Goal: Transaction & Acquisition: Purchase product/service

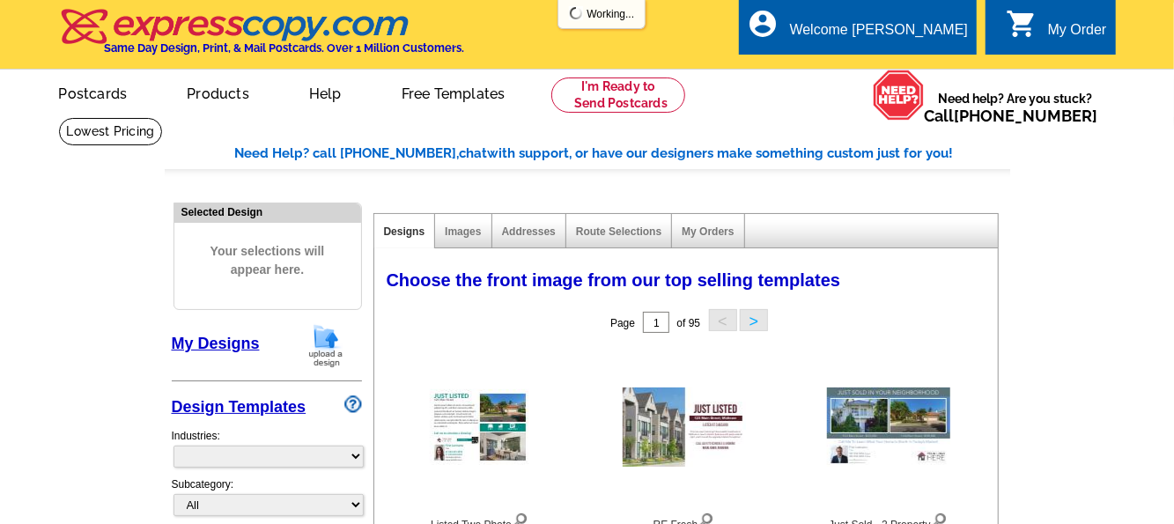
select select "785"
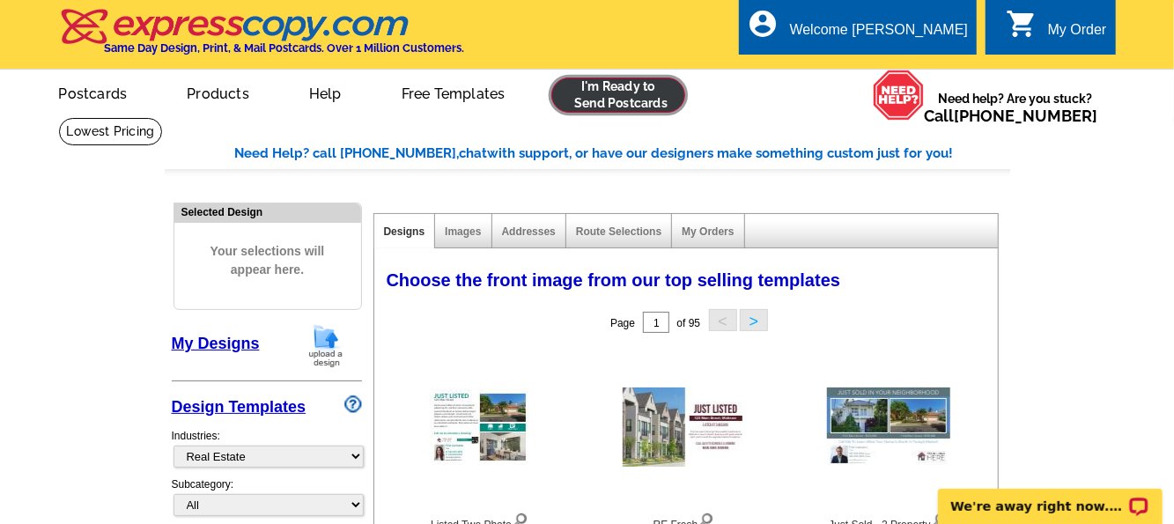
click at [657, 82] on link at bounding box center [618, 94] width 135 height 35
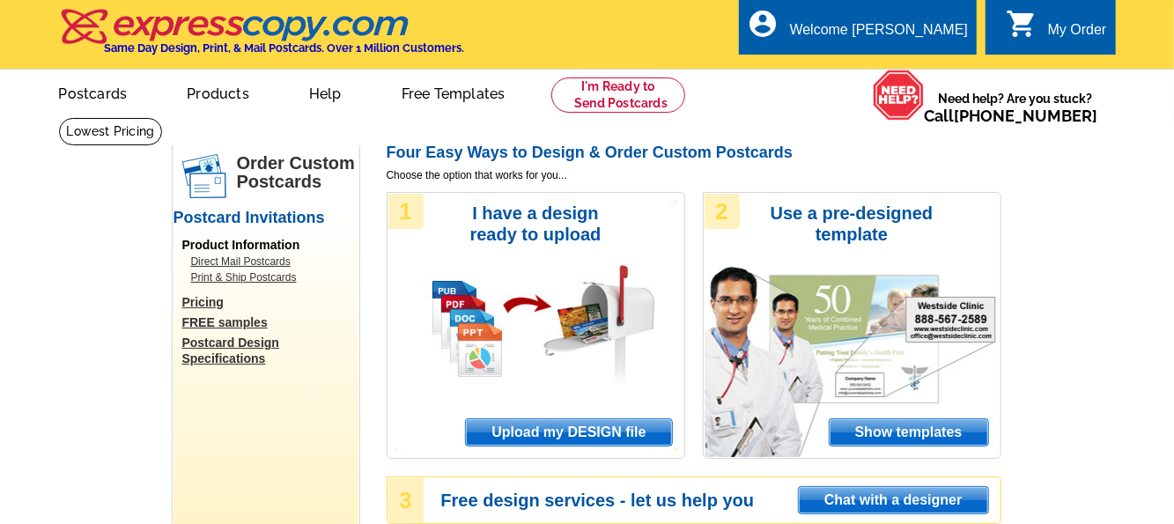
click at [592, 435] on span "Upload my DESIGN file" at bounding box center [568, 432] width 205 height 26
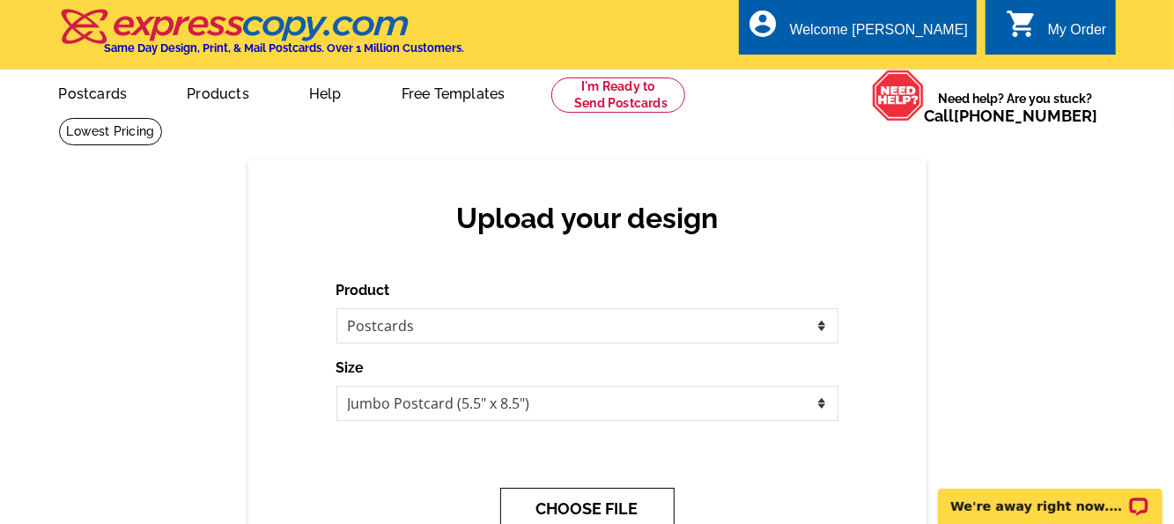
click at [634, 513] on button "CHOOSE FILE" at bounding box center [587, 508] width 174 height 41
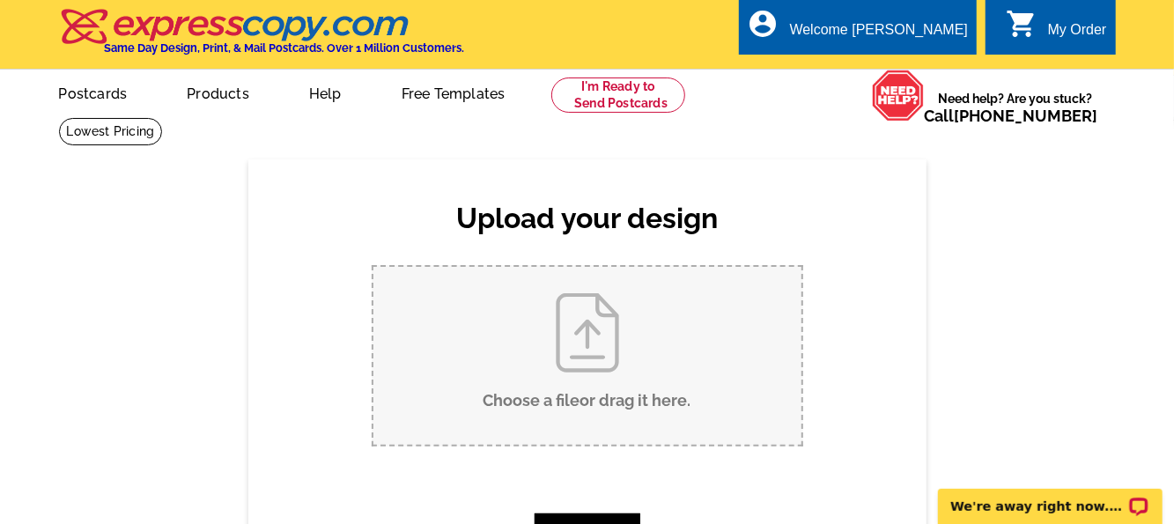
click at [588, 341] on input "Choose a file or drag it here ." at bounding box center [587, 356] width 428 height 178
type input "C:\fakepath\Melissa_160 Keonekai Rd 11-201_JSPC.pdf"
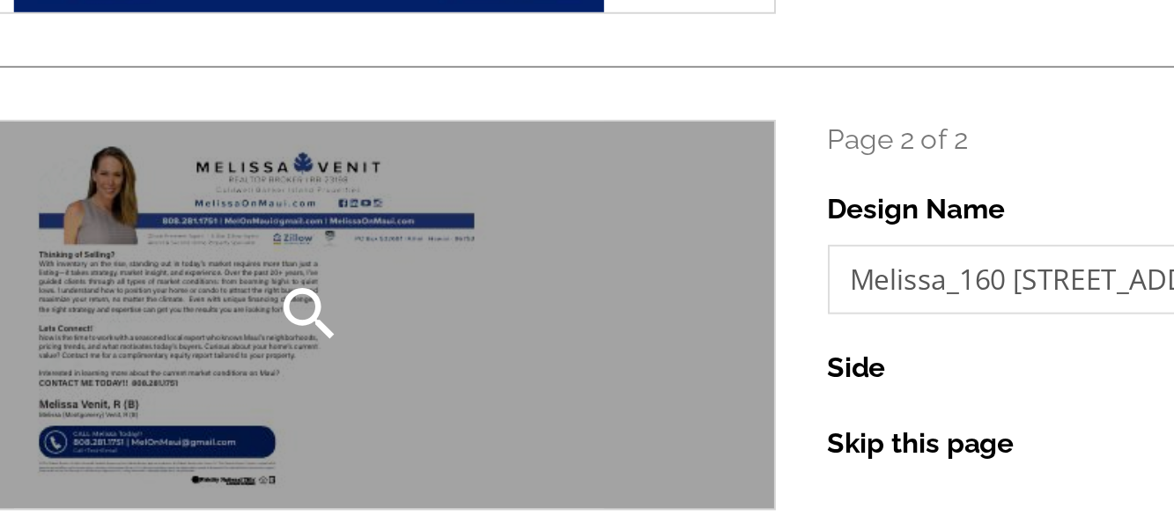
scroll to position [302, 0]
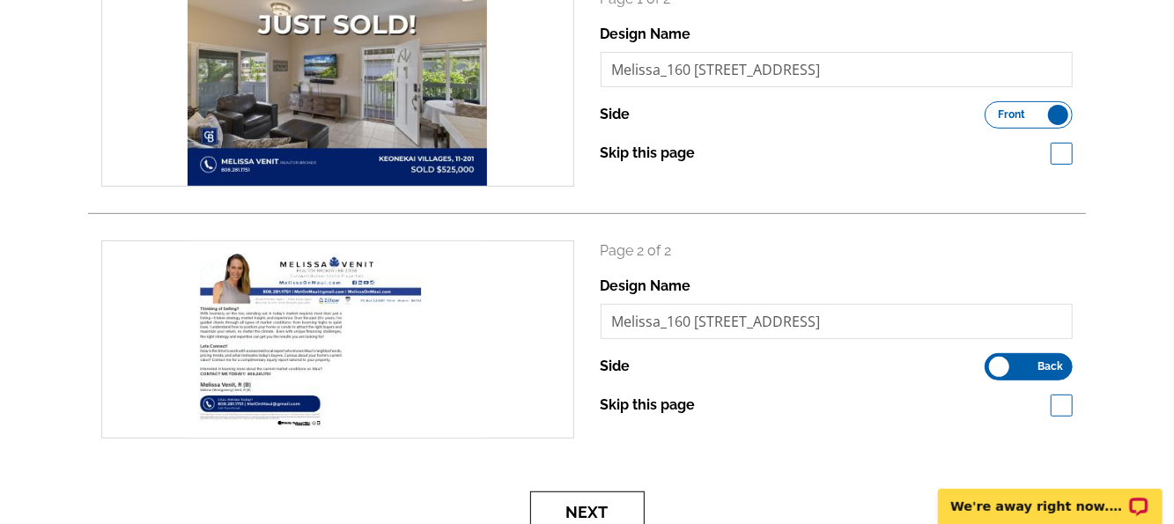
click at [579, 508] on button "Next" at bounding box center [587, 511] width 114 height 41
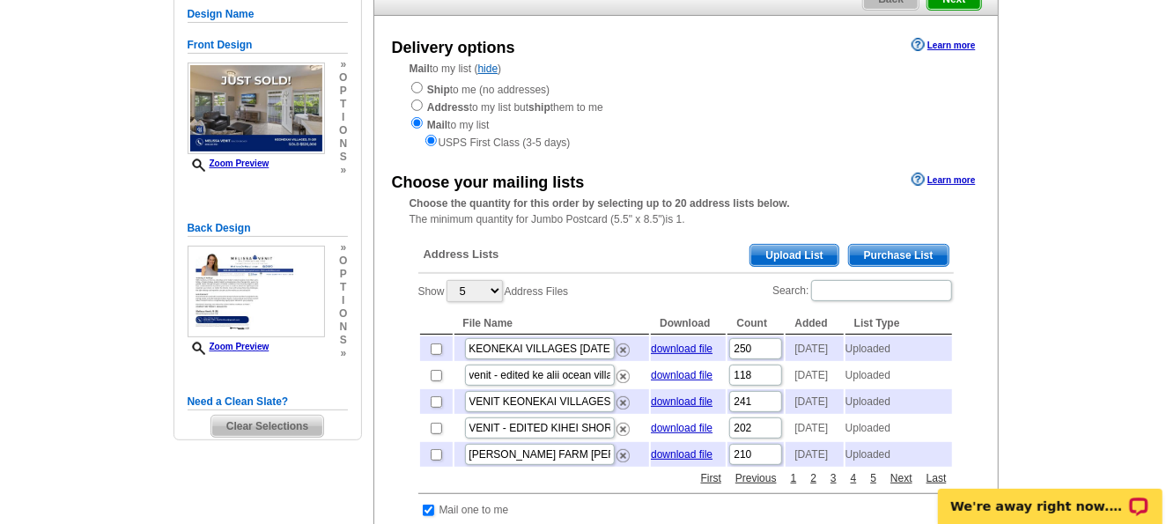
scroll to position [178, 0]
click at [788, 249] on span "Upload List" at bounding box center [793, 255] width 87 height 21
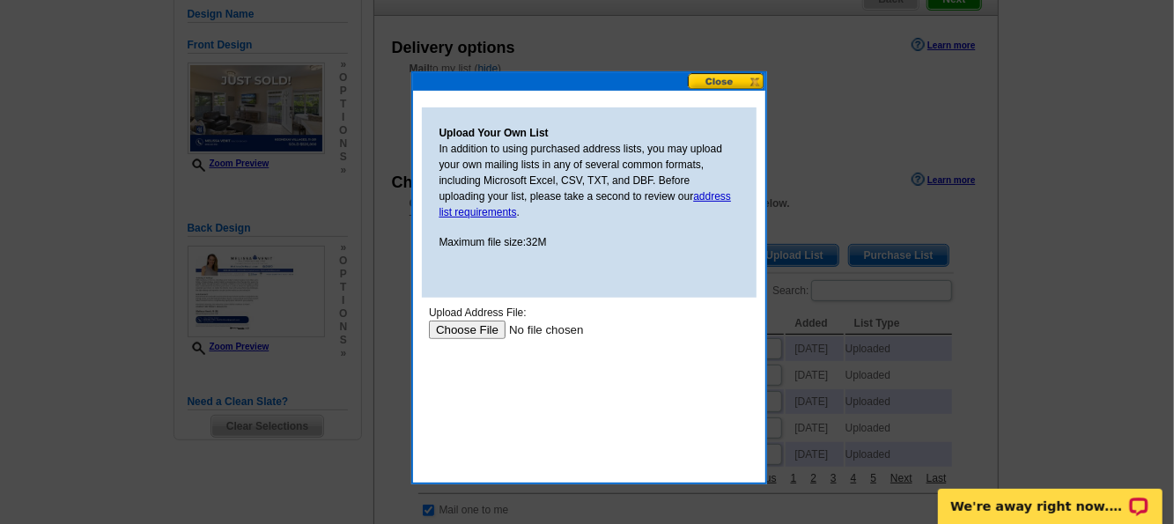
scroll to position [0, 0]
click at [472, 328] on input "file" at bounding box center [539, 329] width 223 height 18
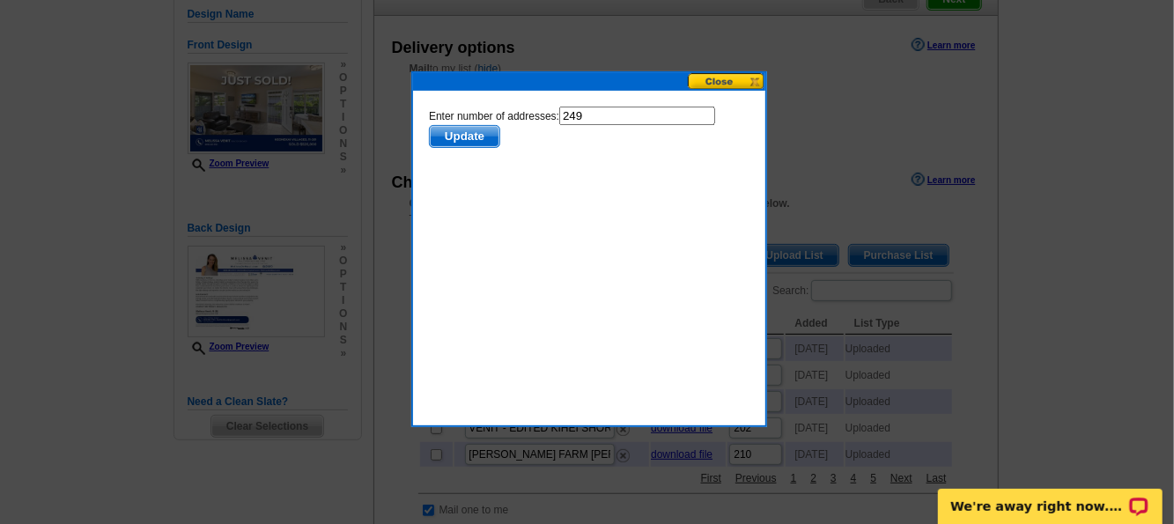
click at [450, 137] on span "Update" at bounding box center [464, 135] width 70 height 21
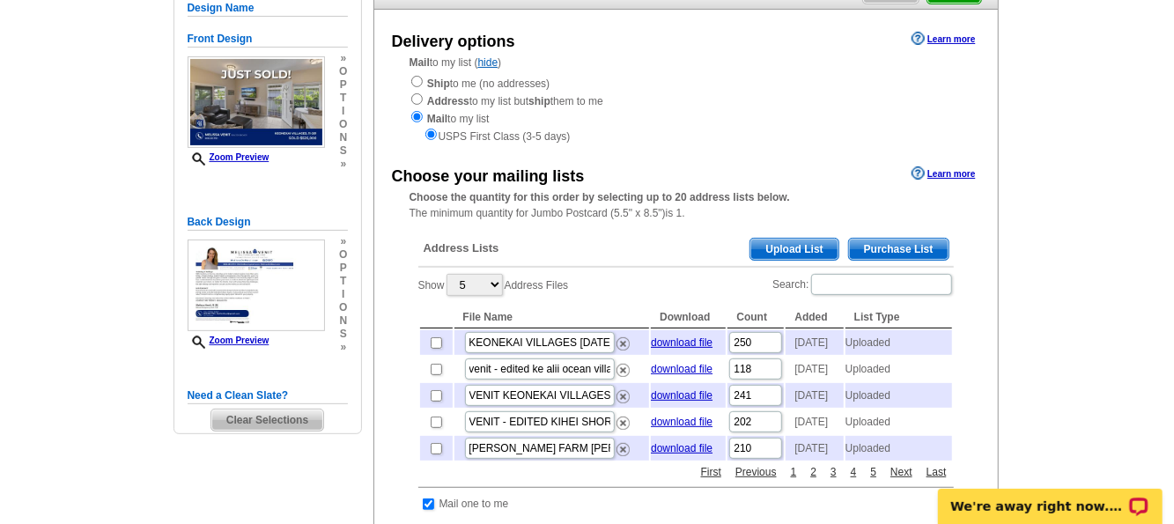
scroll to position [155, 0]
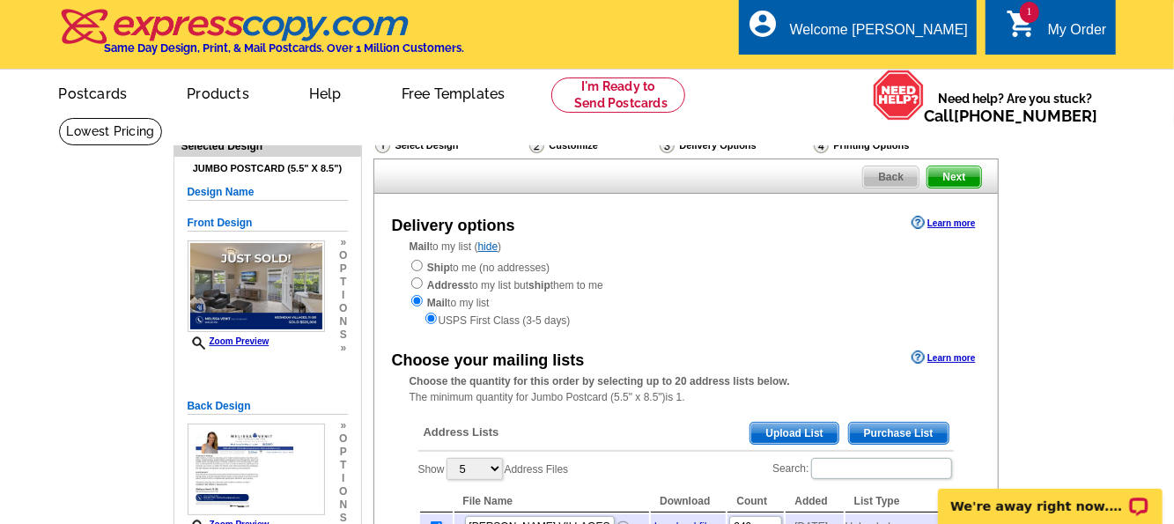
click at [963, 178] on span "Next" at bounding box center [953, 176] width 53 height 21
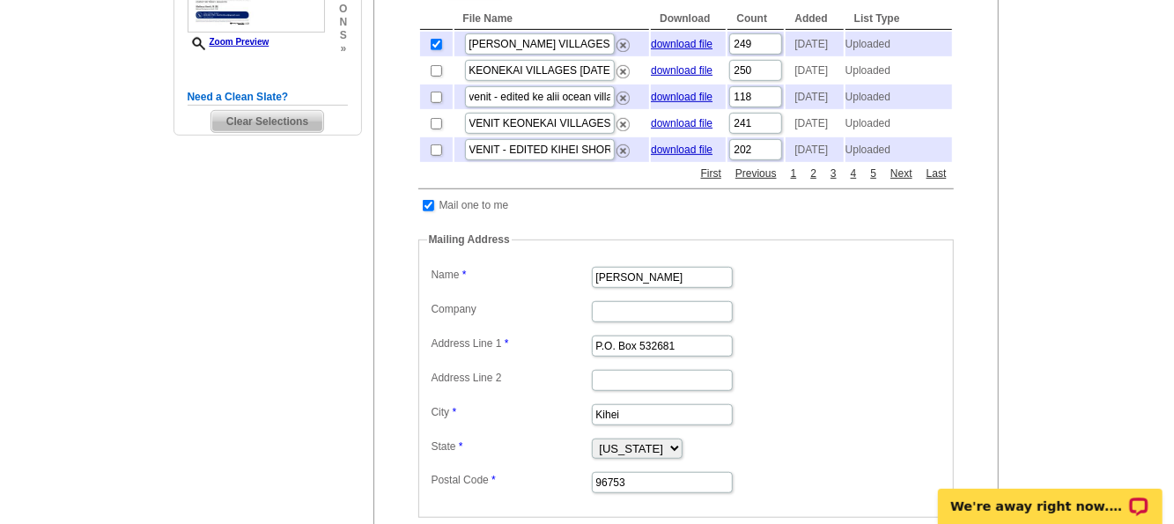
scroll to position [480, 0]
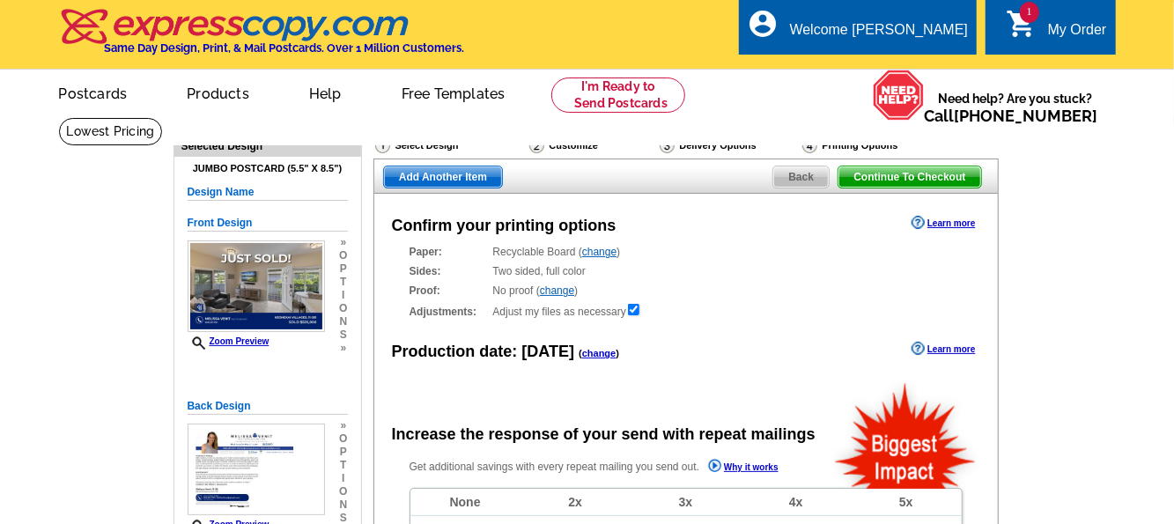
radio input "false"
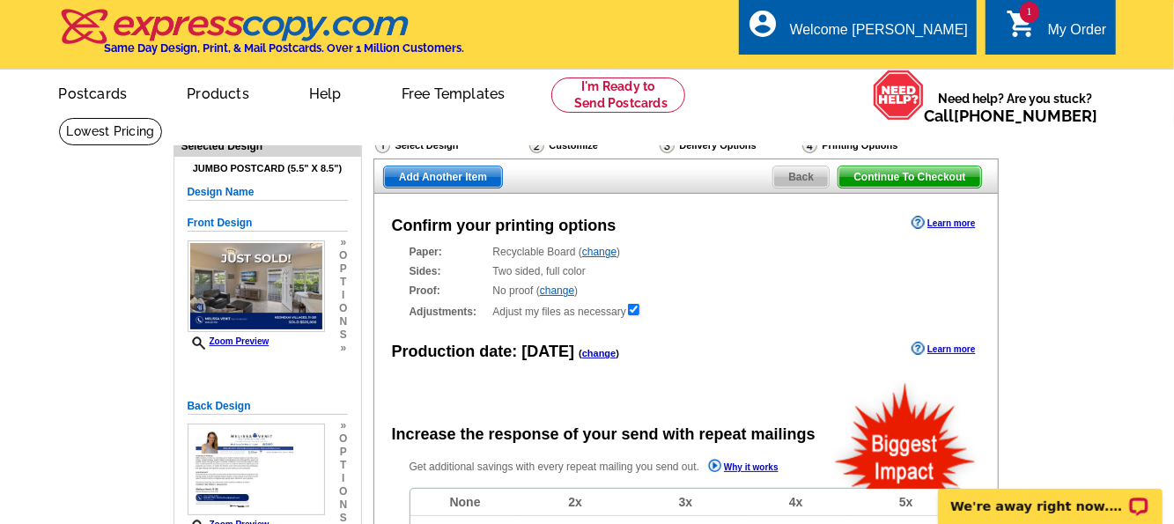
click at [606, 254] on link "change" at bounding box center [599, 252] width 34 height 12
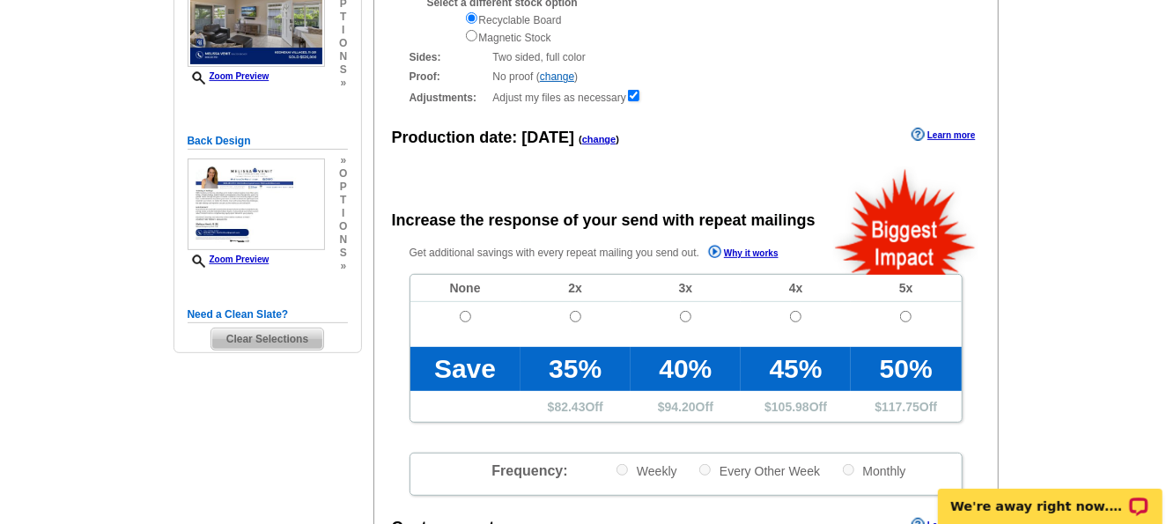
scroll to position [267, 0]
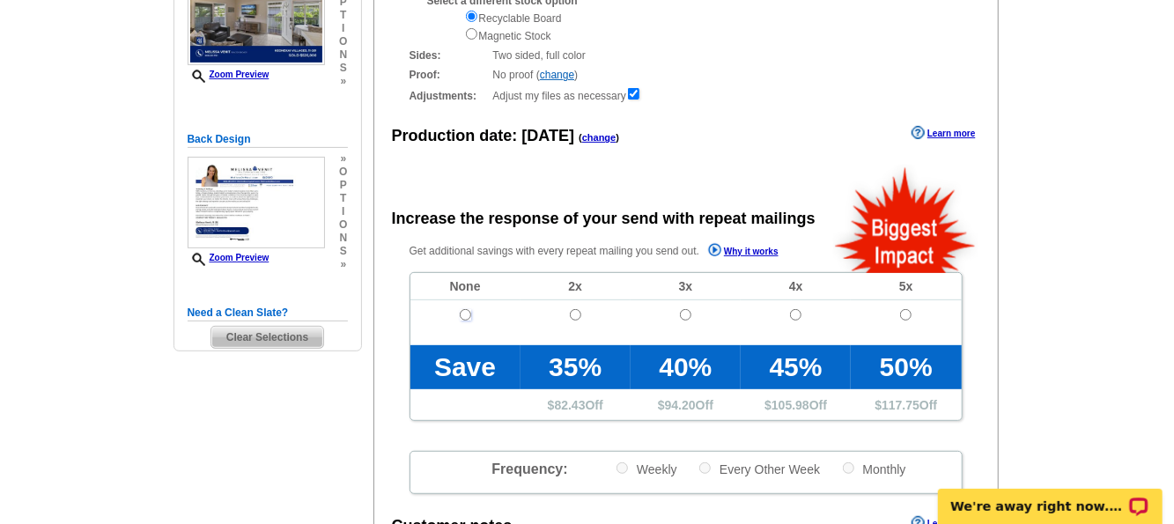
click at [461, 318] on input "radio" at bounding box center [465, 314] width 11 height 11
radio input "true"
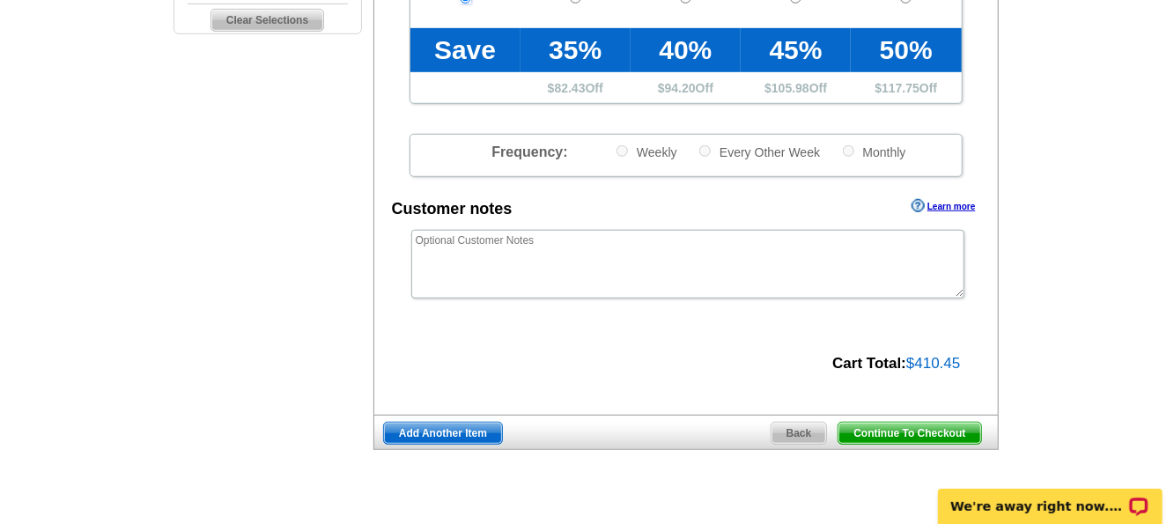
scroll to position [613, 0]
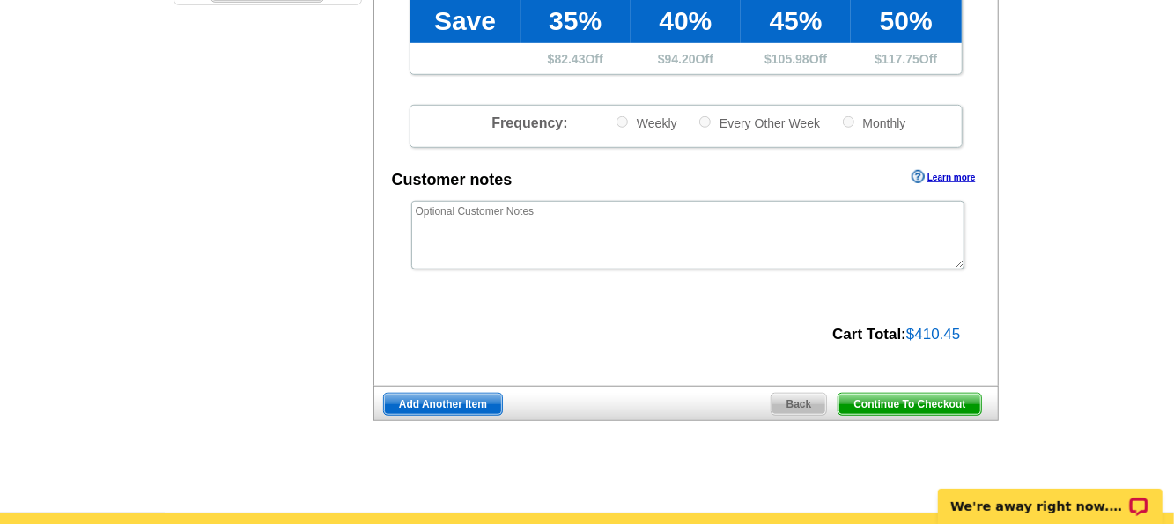
drag, startPoint x: 925, startPoint y: 406, endPoint x: 164, endPoint y: 44, distance: 843.2
click at [925, 406] on span "Continue To Checkout" at bounding box center [909, 404] width 142 height 21
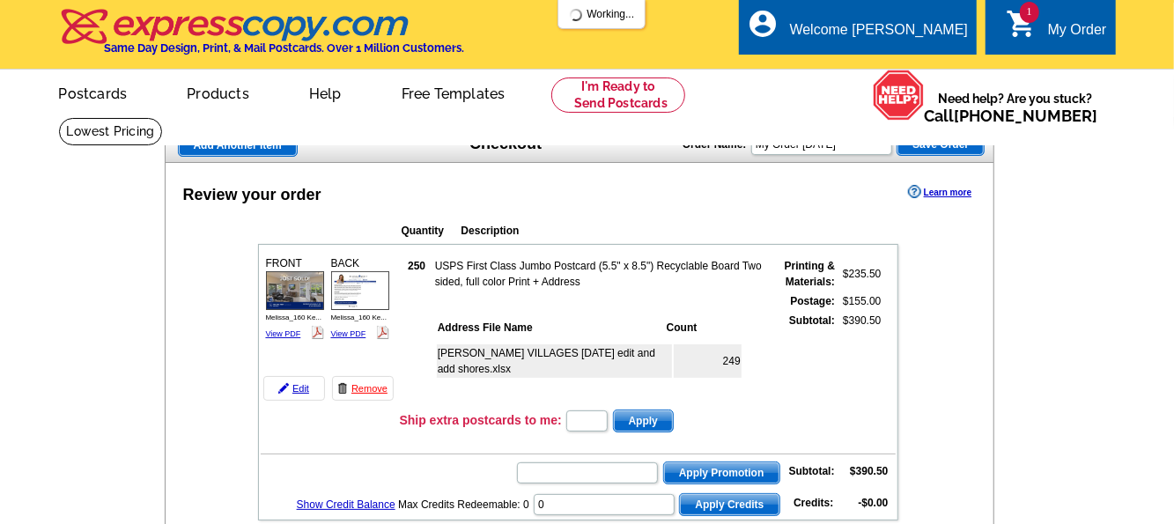
click at [847, 79] on div "picture_in_picture Postcards store_mall_directory Products keyboard_arrow_down …" at bounding box center [587, 108] width 1127 height 76
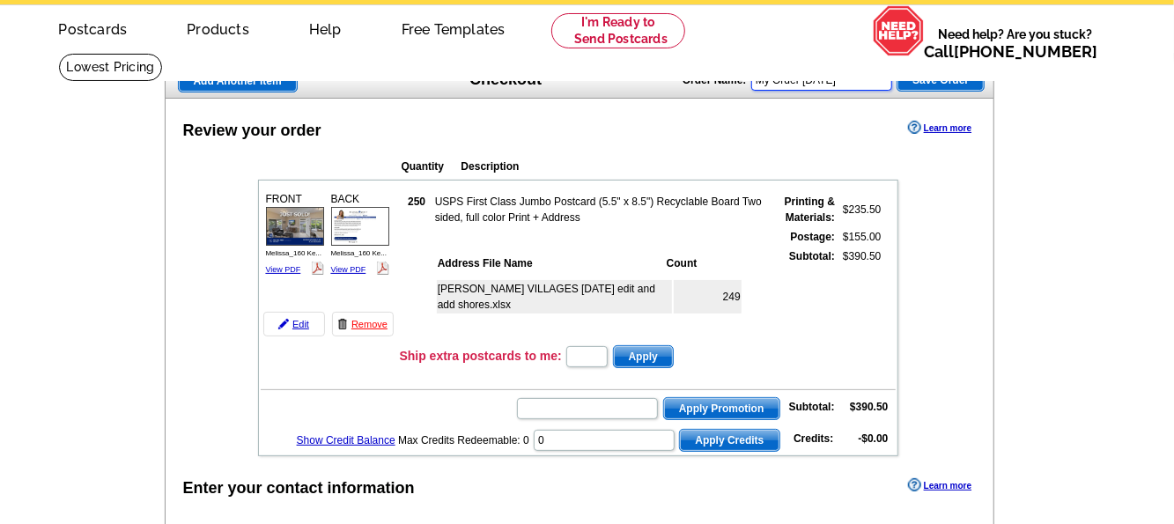
click at [883, 85] on input "My Order [DATE]" at bounding box center [821, 80] width 141 height 21
drag, startPoint x: 883, startPoint y: 85, endPoint x: 685, endPoint y: 53, distance: 200.8
type input "KEONEKAI VILLAGES SOLD"
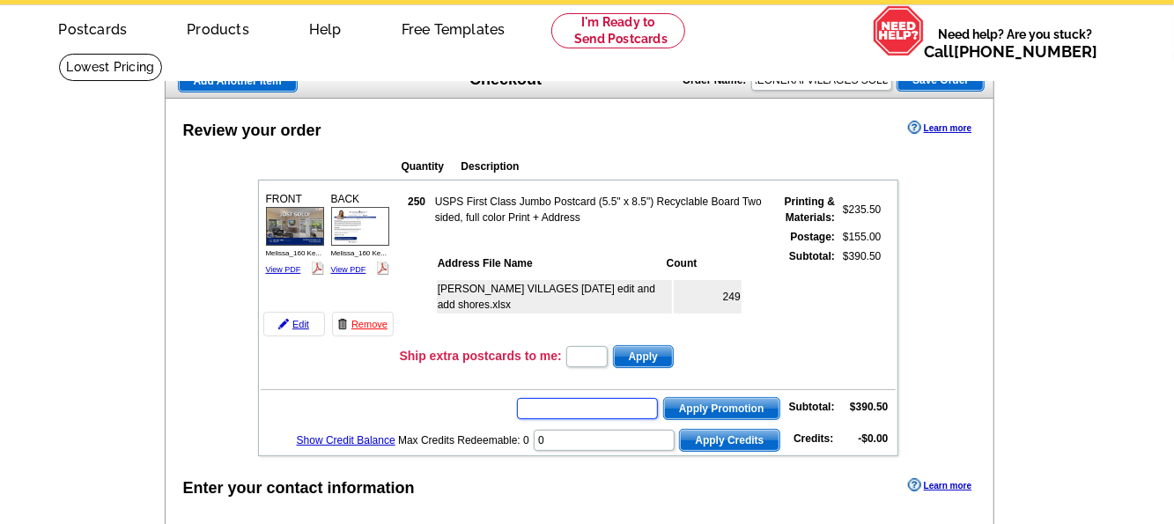
scroll to position [0, 0]
click at [588, 398] on input "text" at bounding box center [587, 408] width 141 height 21
type input "CC2330"
click at [697, 405] on span "Apply Promotion" at bounding box center [721, 408] width 115 height 21
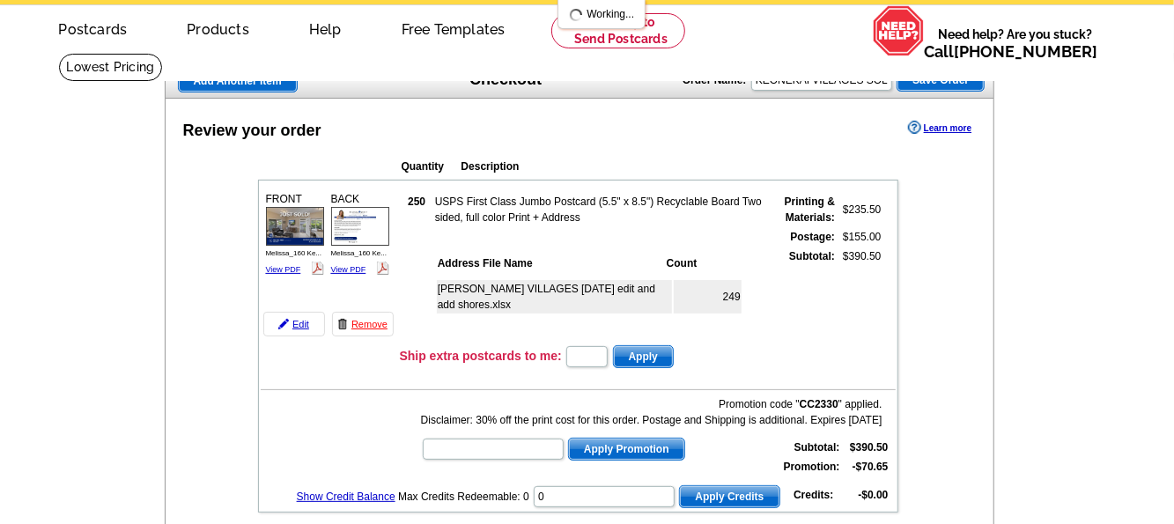
click at [710, 438] on div "Promotion code " CC2330 " applied. Disclaimer: 30% off the print cost for this …" at bounding box center [656, 436] width 470 height 81
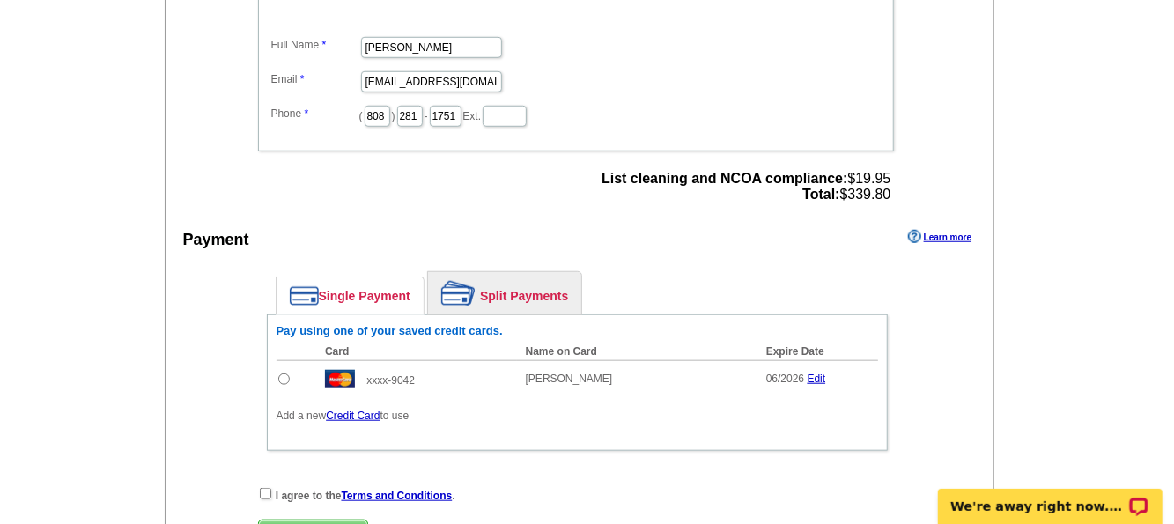
scroll to position [673, 0]
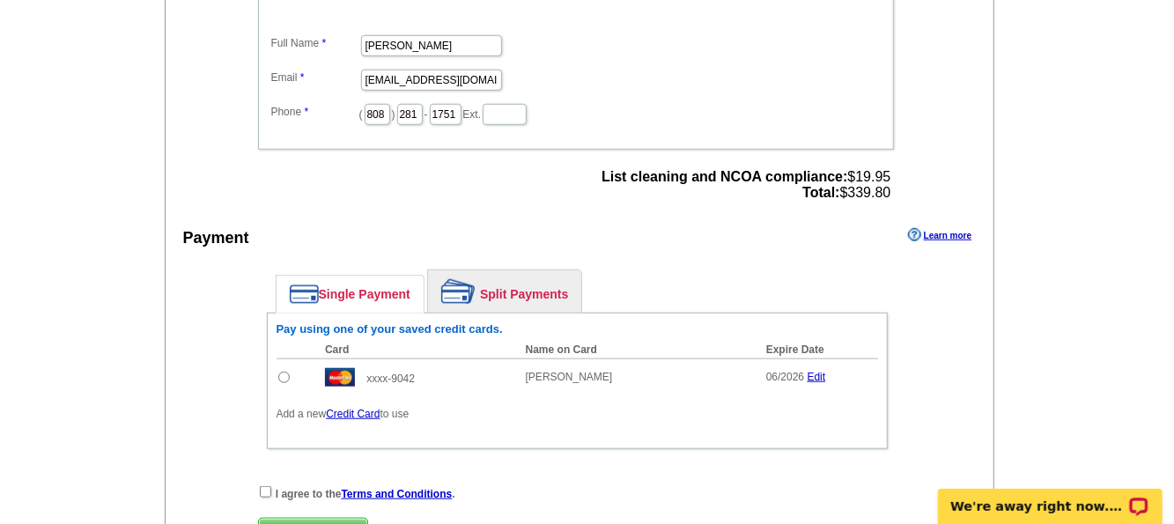
click at [281, 372] on input "radio" at bounding box center [283, 377] width 11 height 11
radio input "true"
click at [264, 486] on input "checkbox" at bounding box center [265, 491] width 11 height 11
checkbox input "true"
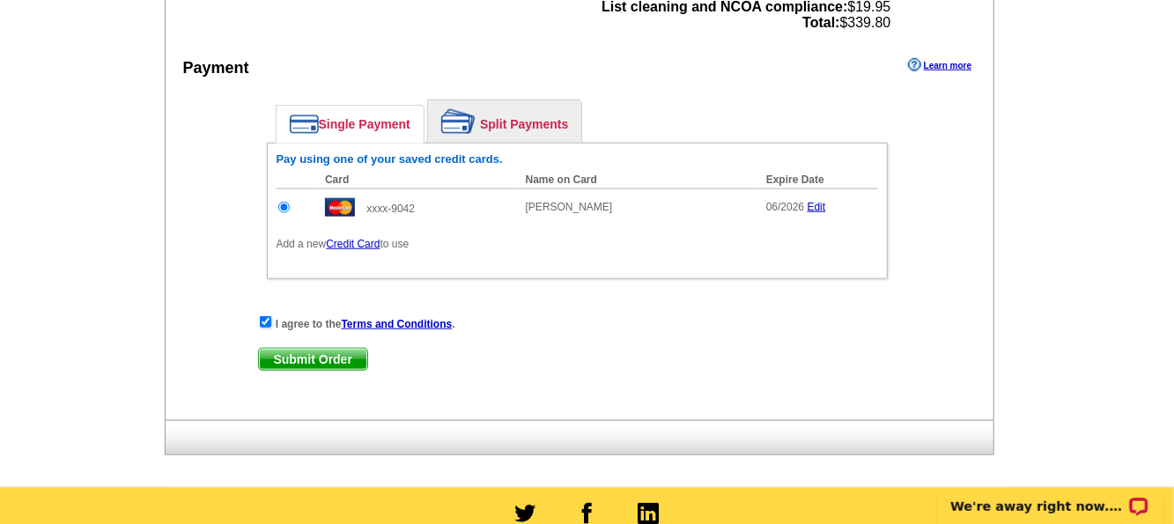
scroll to position [845, 0]
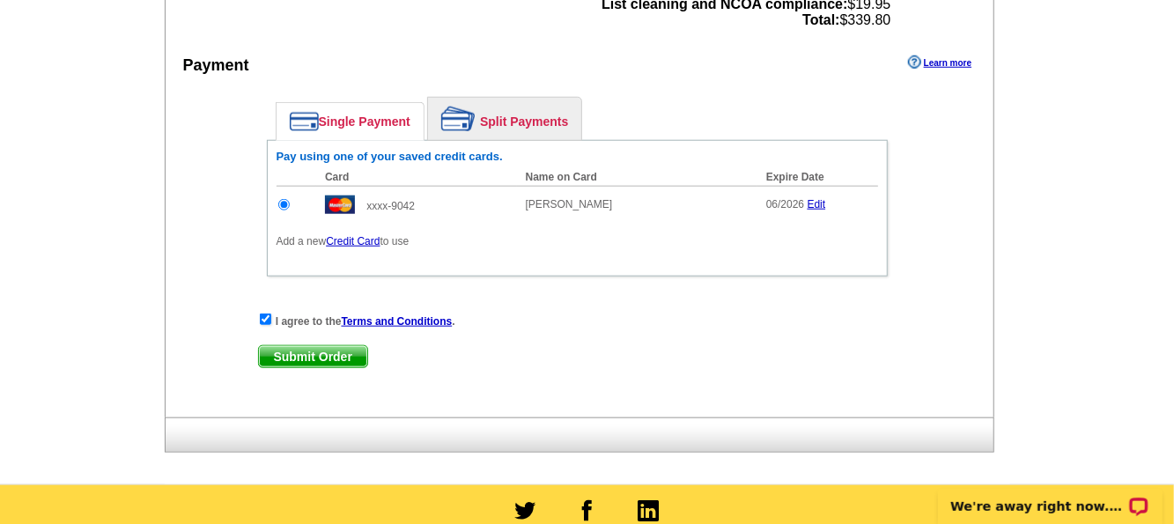
click at [345, 349] on span "Submit Order" at bounding box center [313, 356] width 108 height 21
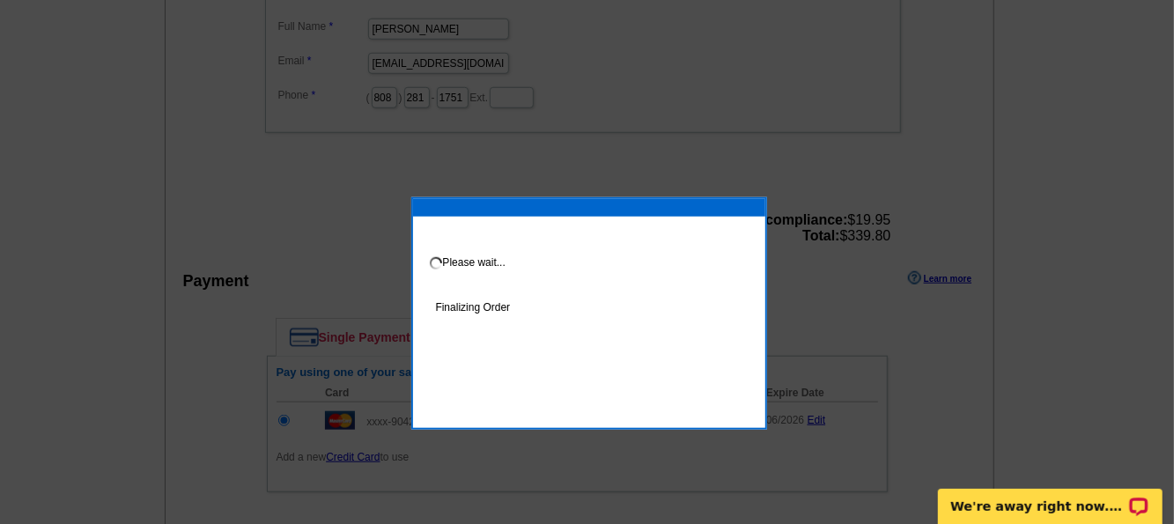
scroll to position [734, 0]
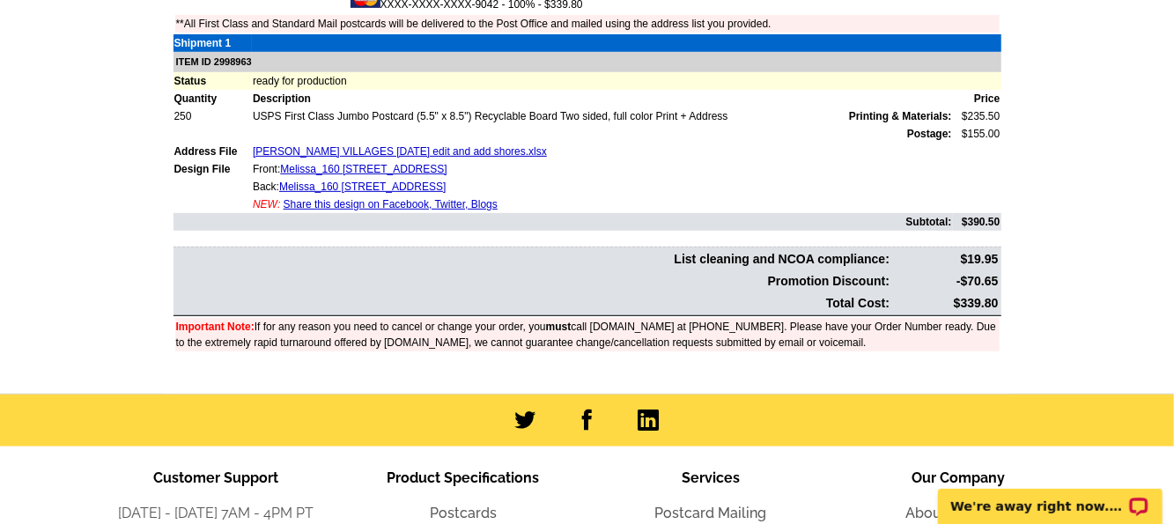
scroll to position [380, 0]
